Goal: Information Seeking & Learning: Check status

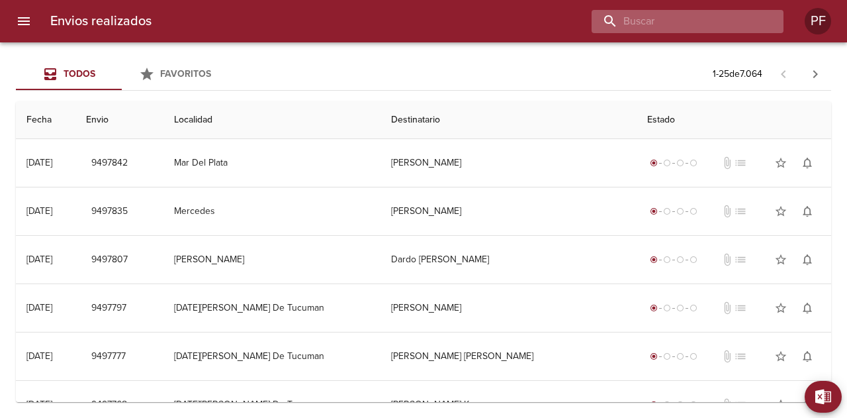
click at [710, 14] on input "buscar" at bounding box center [676, 21] width 169 height 23
paste input "128754162"
type input "128754162"
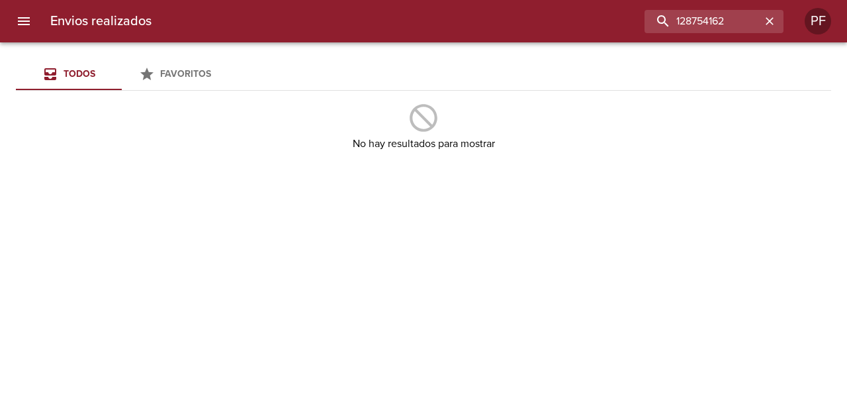
click at [654, 204] on div "Todos Favoritos No hay resultados para mostrar" at bounding box center [423, 229] width 847 height 375
click at [773, 16] on icon "button" at bounding box center [769, 21] width 13 height 13
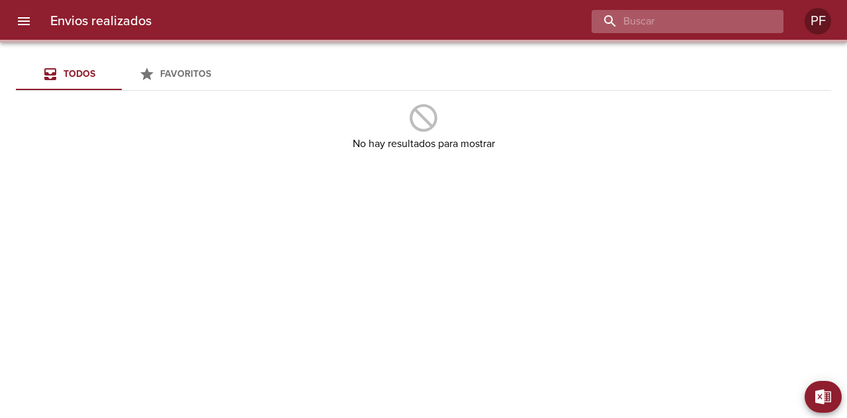
click at [754, 19] on input "buscar" at bounding box center [676, 21] width 169 height 23
paste input "[PERSON_NAME] [PERSON_NAME]-"
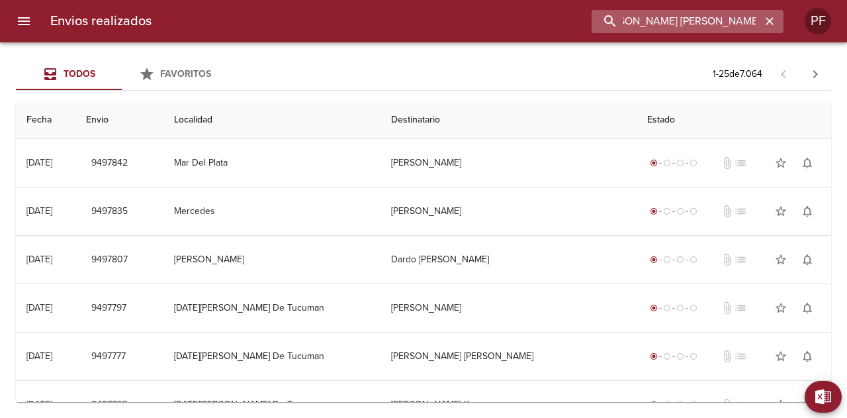
scroll to position [0, 22]
type input "[PERSON_NAME] [PERSON_NAME]"
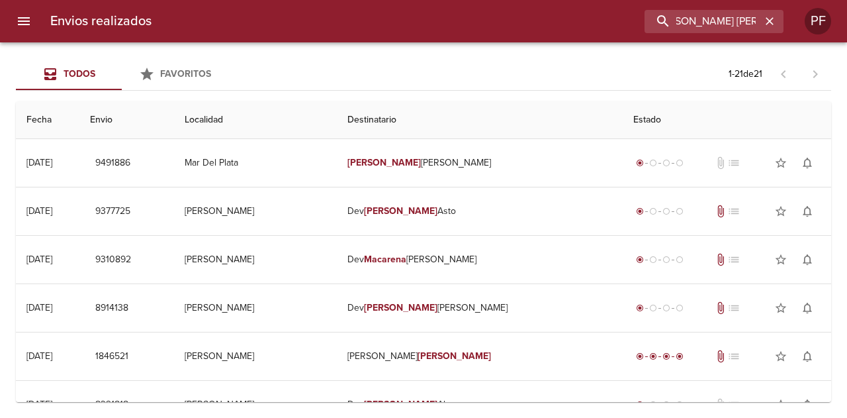
scroll to position [0, 0]
click at [398, 129] on th "Destinatario" at bounding box center [480, 120] width 286 height 38
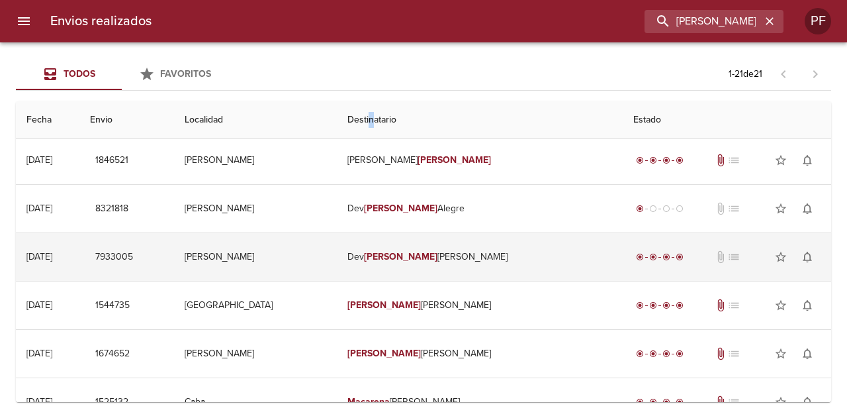
scroll to position [265, 0]
